Goal: Transaction & Acquisition: Book appointment/travel/reservation

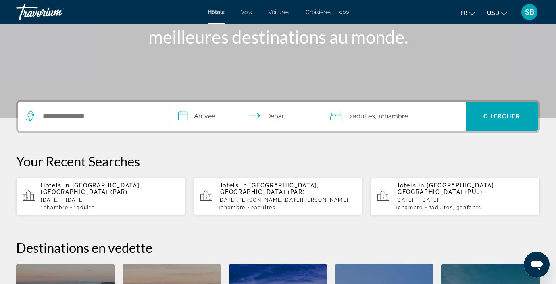
scroll to position [127, 0]
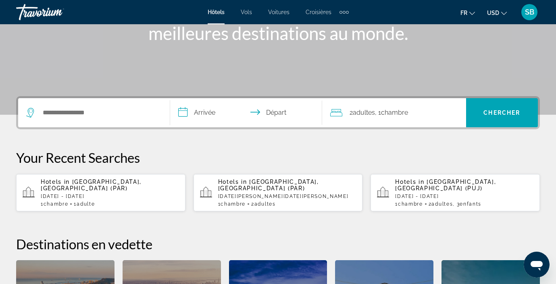
click at [110, 201] on div "1 Chambre pièces 1 Adulte Adultes" at bounding box center [110, 204] width 138 height 6
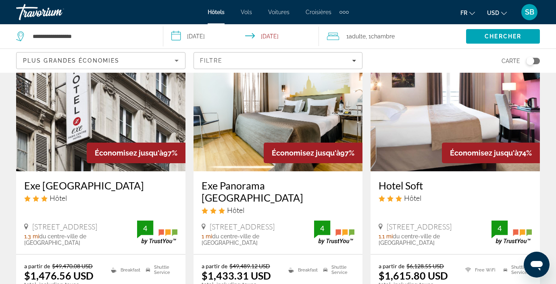
scroll to position [30, 0]
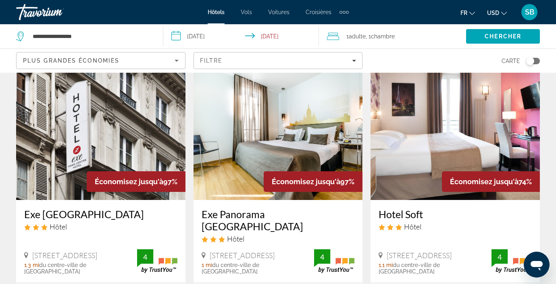
click at [505, 11] on icon "Change currency" at bounding box center [504, 13] width 6 height 6
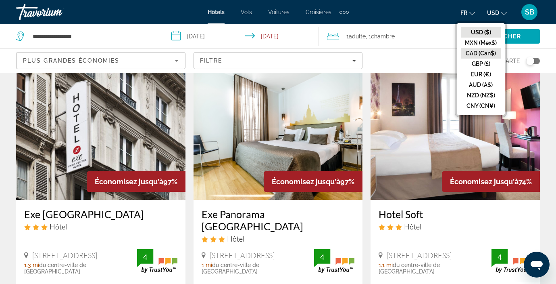
click at [475, 53] on button "CAD (Can$)" at bounding box center [481, 53] width 40 height 10
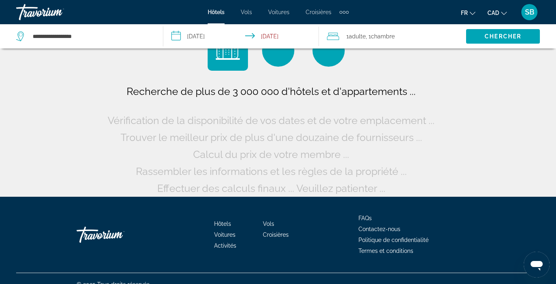
scroll to position [0, 0]
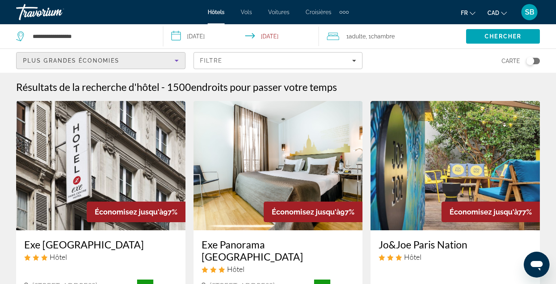
click at [177, 61] on icon "Sort by" at bounding box center [177, 61] width 4 height 2
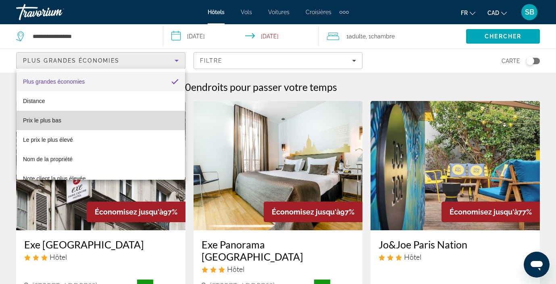
click at [92, 123] on mat-option "Prix le plus bas" at bounding box center [101, 120] width 169 height 19
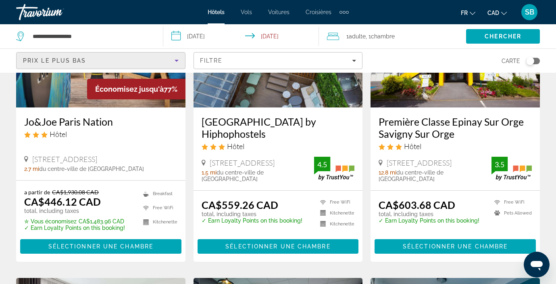
scroll to position [125, 0]
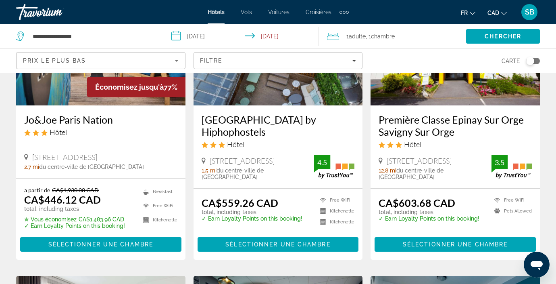
click at [73, 86] on img "Main content" at bounding box center [100, 40] width 169 height 129
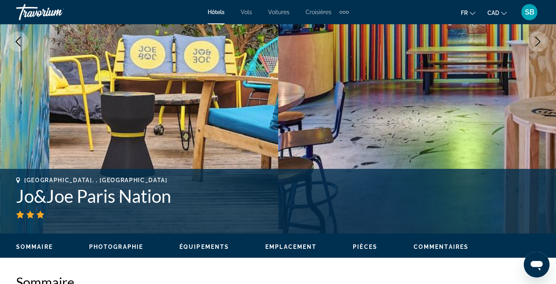
scroll to position [153, 0]
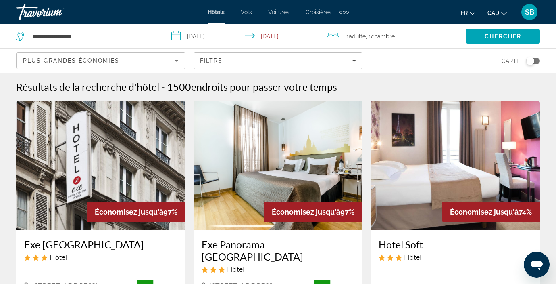
click at [176, 65] on icon "Sort by" at bounding box center [177, 61] width 10 height 10
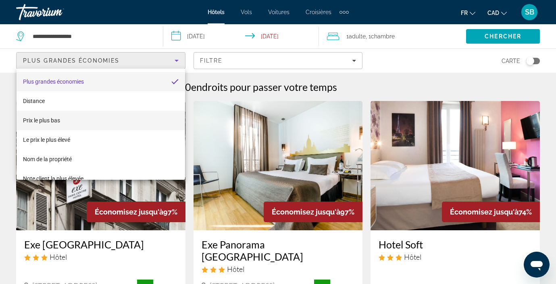
click at [101, 123] on mat-option "Prix le plus bas" at bounding box center [101, 120] width 169 height 19
